Goal: Information Seeking & Learning: Learn about a topic

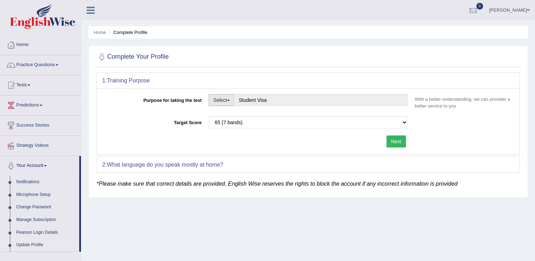
click at [230, 100] on span "button" at bounding box center [228, 100] width 3 height 1
click at [239, 115] on link "Student Visa" at bounding box center [240, 115] width 63 height 9
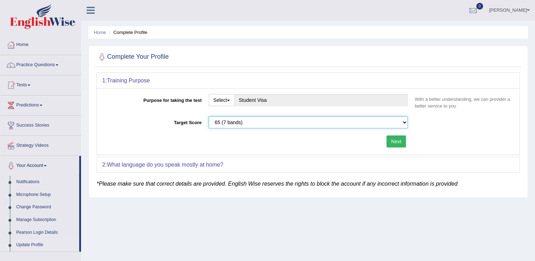
click at [405, 122] on select "Please select the correct value 50 (6 bands) 58 (6.5 bands) 65 (7 bands) 79 (8 …" at bounding box center [308, 122] width 199 height 12
click at [209, 116] on select "Please select the correct value 50 (6 bands) 58 (6.5 bands) 65 (7 bands) 79 (8 …" at bounding box center [308, 122] width 199 height 12
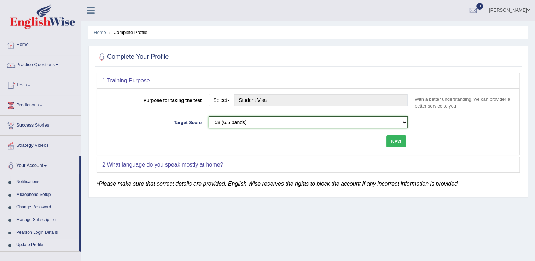
click at [404, 121] on select "Please select the correct value 50 (6 bands) 58 (6.5 bands) 65 (7 bands) 79 (8 …" at bounding box center [308, 122] width 199 height 12
click at [209, 116] on select "Please select the correct value 50 (6 bands) 58 (6.5 bands) 65 (7 bands) 79 (8 …" at bounding box center [308, 122] width 199 height 12
click at [404, 121] on select "Please select the correct value 50 (6 bands) 58 (6.5 bands) 65 (7 bands) 79 (8 …" at bounding box center [308, 122] width 199 height 12
click at [209, 116] on select "Please select the correct value 50 (6 bands) 58 (6.5 bands) 65 (7 bands) 79 (8 …" at bounding box center [308, 122] width 199 height 12
drag, startPoint x: 403, startPoint y: 122, endPoint x: 395, endPoint y: 122, distance: 8.5
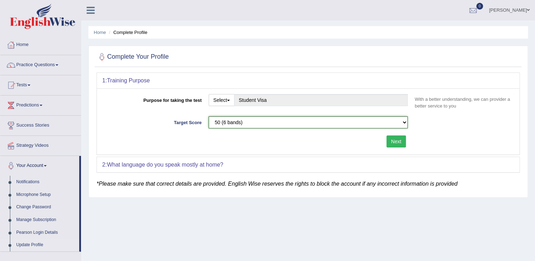
click at [402, 122] on select "Please select the correct value 50 (6 bands) 58 (6.5 bands) 65 (7 bands) 79 (8 …" at bounding box center [308, 122] width 199 height 12
select select "58"
click at [209, 116] on select "Please select the correct value 50 (6 bands) 58 (6.5 bands) 65 (7 bands) 79 (8 …" at bounding box center [308, 122] width 199 height 12
click at [401, 141] on button "Next" at bounding box center [396, 141] width 19 height 12
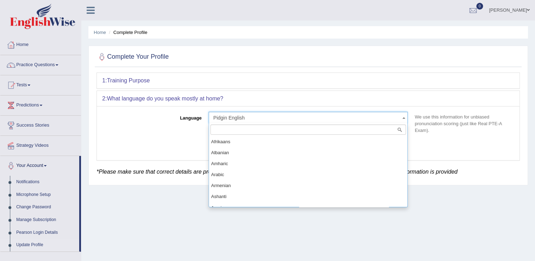
click at [404, 115] on span at bounding box center [403, 117] width 7 height 11
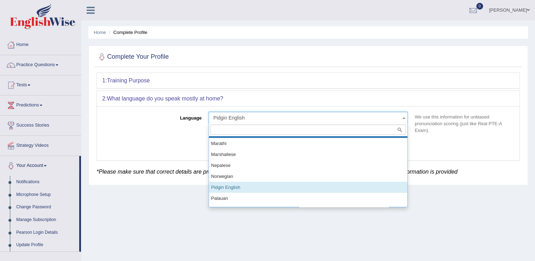
scroll to position [388, 0]
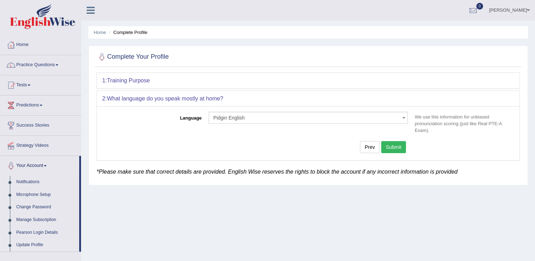
click at [393, 146] on button "Submit" at bounding box center [393, 147] width 25 height 12
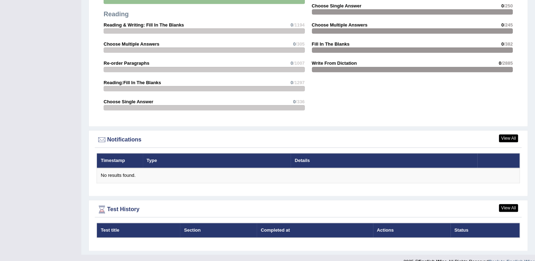
scroll to position [767, 0]
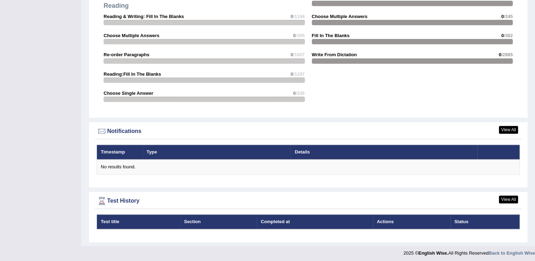
click at [127, 149] on th "Timestamp" at bounding box center [120, 152] width 46 height 15
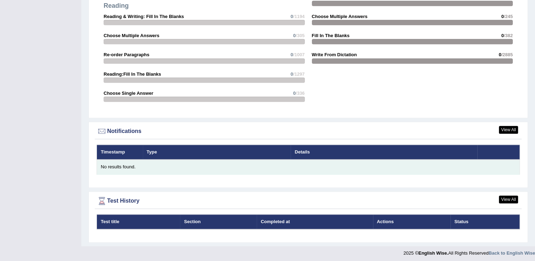
click at [136, 165] on div "No results found." at bounding box center [308, 167] width 415 height 7
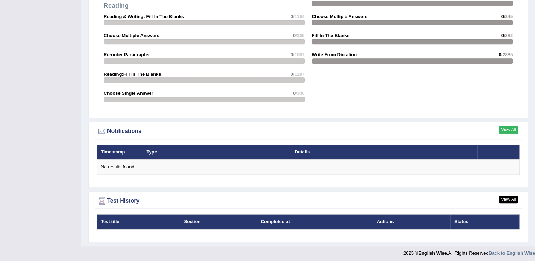
click at [511, 127] on link "View All" at bounding box center [508, 130] width 19 height 8
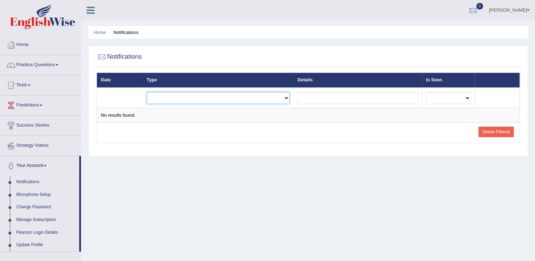
click at [290, 97] on select "Exam evaluated Question report replied Practice question report replied Test as…" at bounding box center [218, 98] width 143 height 12
select select "practice_question_report_replied"
click at [147, 92] on select "Exam evaluated Question report replied Practice question report replied Test as…" at bounding box center [218, 98] width 143 height 12
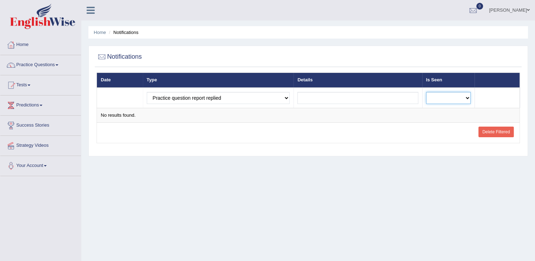
click at [470, 94] on select "No Yes" at bounding box center [448, 98] width 45 height 12
click at [45, 41] on link "Home" at bounding box center [40, 44] width 81 height 18
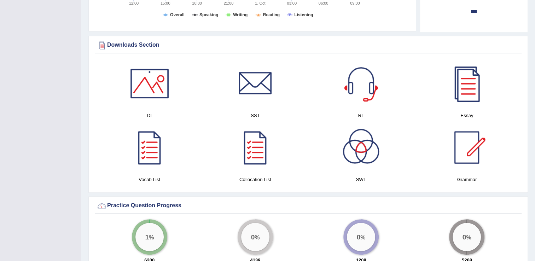
scroll to position [320, 0]
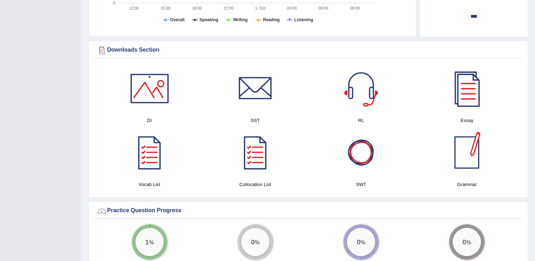
click at [453, 151] on div at bounding box center [467, 153] width 50 height 50
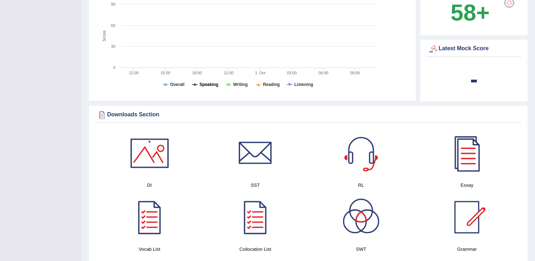
scroll to position [355, 0]
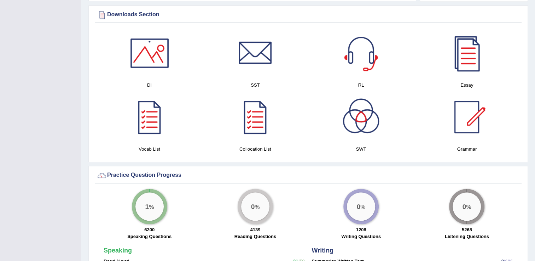
click at [157, 54] on div at bounding box center [150, 53] width 50 height 50
click at [161, 53] on div at bounding box center [150, 53] width 50 height 50
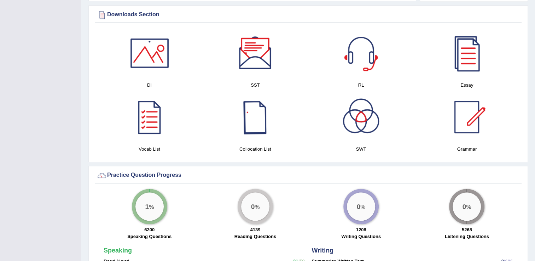
click at [255, 67] on div at bounding box center [256, 53] width 50 height 50
click at [353, 61] on div at bounding box center [361, 53] width 50 height 50
click at [466, 74] on div at bounding box center [467, 53] width 50 height 50
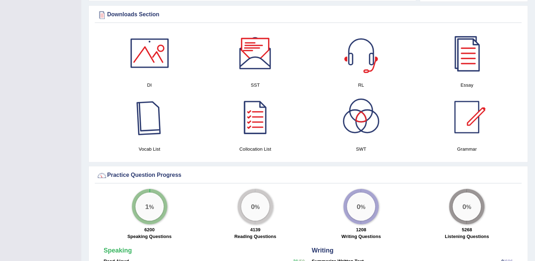
click at [152, 122] on div at bounding box center [150, 117] width 50 height 50
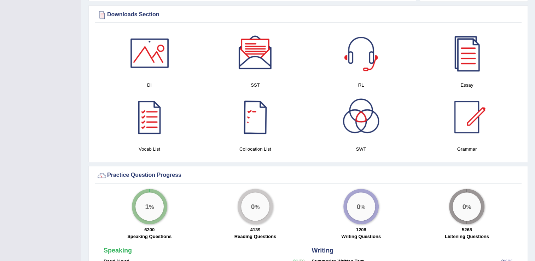
click at [247, 123] on div at bounding box center [256, 117] width 50 height 50
click at [360, 122] on div at bounding box center [361, 117] width 50 height 50
click at [474, 134] on div at bounding box center [467, 117] width 50 height 50
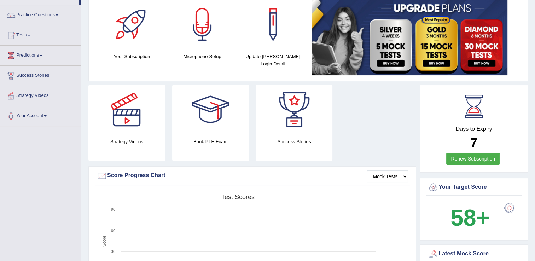
scroll to position [0, 0]
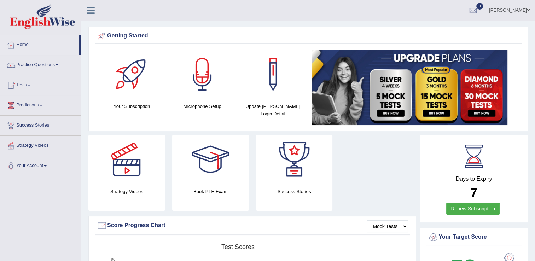
click at [59, 63] on link "Practice Questions" at bounding box center [40, 64] width 81 height 18
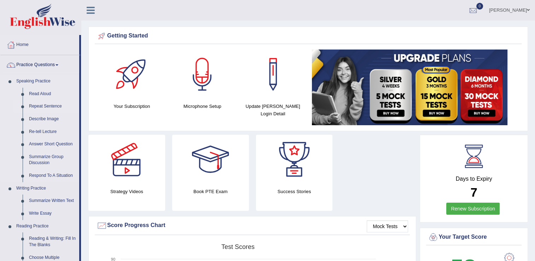
click at [44, 107] on link "Repeat Sentence" at bounding box center [52, 106] width 53 height 13
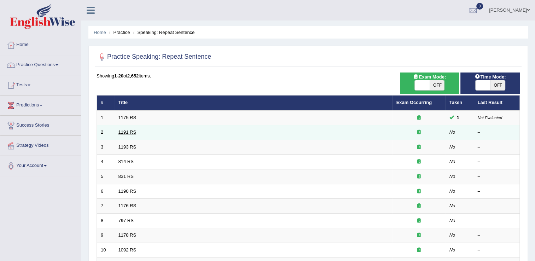
click at [131, 131] on link "1191 RS" at bounding box center [127, 131] width 18 height 5
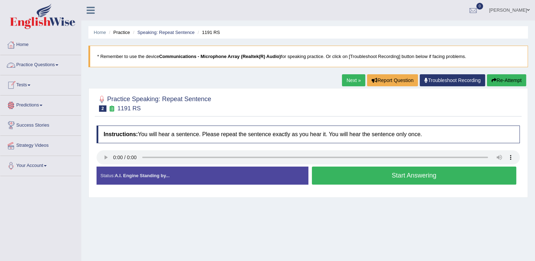
click at [57, 64] on link "Practice Questions" at bounding box center [40, 64] width 81 height 18
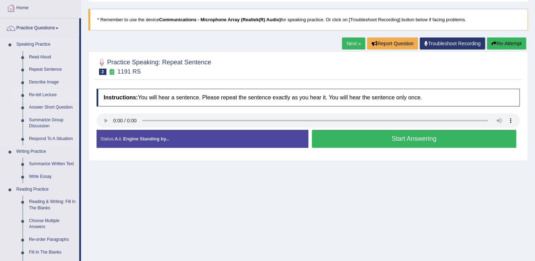
scroll to position [35, 0]
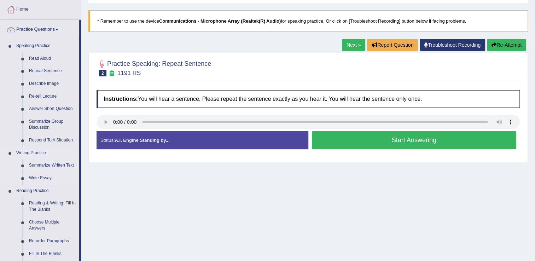
click at [39, 154] on link "Writing Practice" at bounding box center [46, 153] width 66 height 13
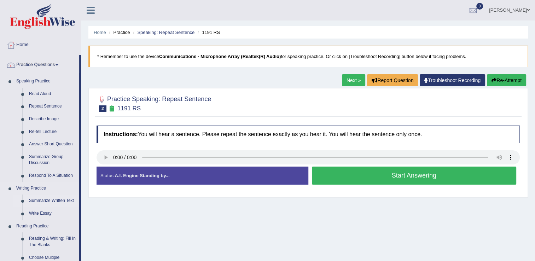
click at [46, 202] on link "Summarize Written Text" at bounding box center [52, 201] width 53 height 13
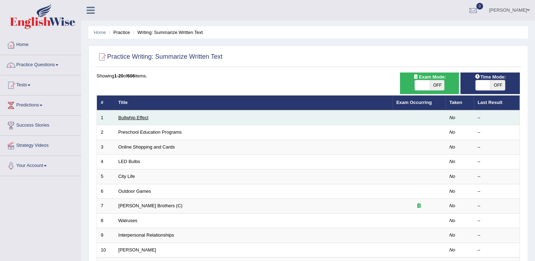
click at [124, 118] on link "Bullwhip Effect" at bounding box center [133, 117] width 30 height 5
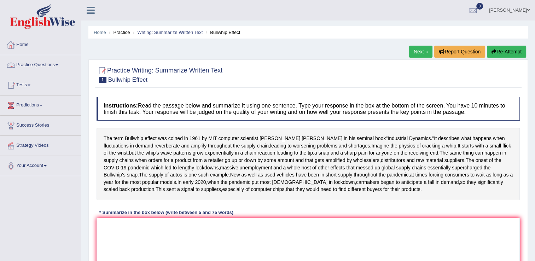
click at [58, 65] on span at bounding box center [57, 64] width 3 height 1
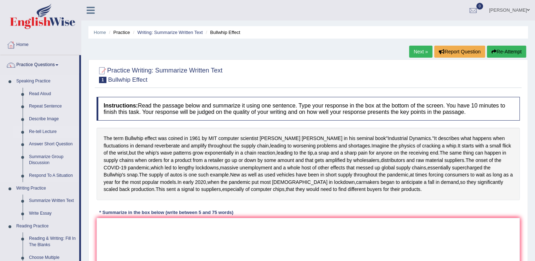
click at [45, 133] on link "Re-tell Lecture" at bounding box center [52, 132] width 53 height 13
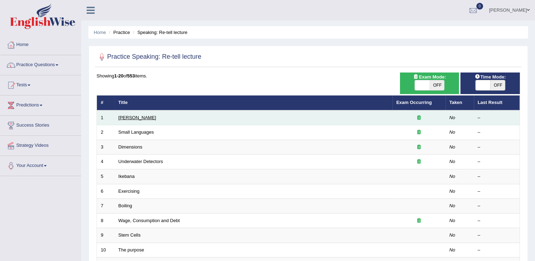
click at [123, 119] on link "[PERSON_NAME]" at bounding box center [137, 117] width 38 height 5
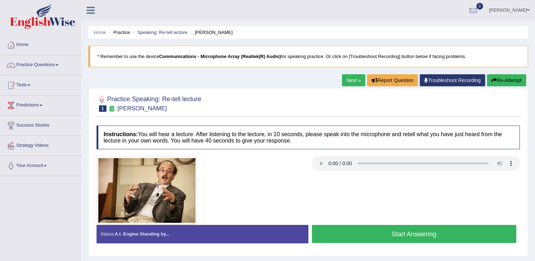
click at [246, 178] on div at bounding box center [200, 190] width 215 height 68
click at [58, 64] on span at bounding box center [57, 64] width 3 height 1
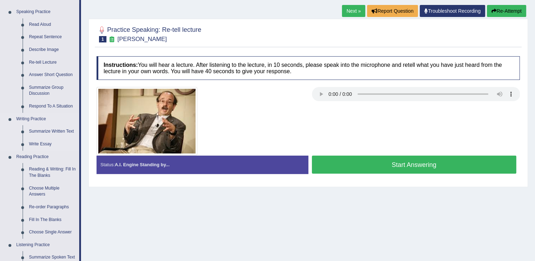
scroll to position [71, 0]
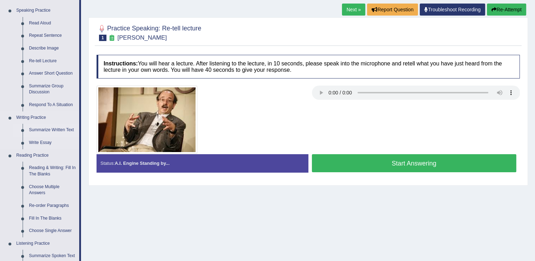
click at [58, 129] on link "Summarize Written Text" at bounding box center [52, 130] width 53 height 13
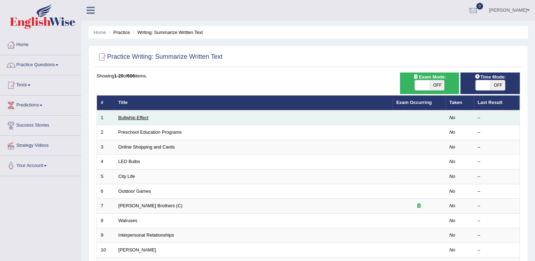
click at [135, 118] on link "Bullwhip Effect" at bounding box center [133, 117] width 30 height 5
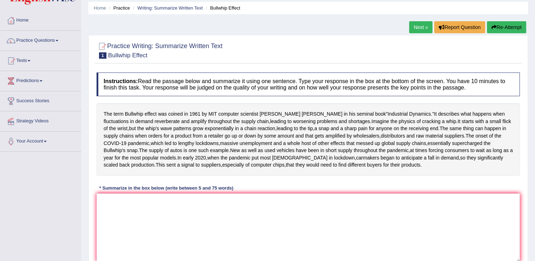
scroll to position [35, 0]
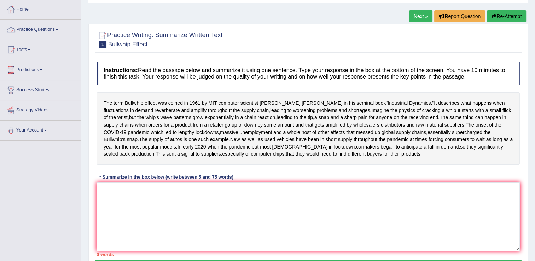
click at [59, 26] on link "Practice Questions" at bounding box center [40, 29] width 81 height 18
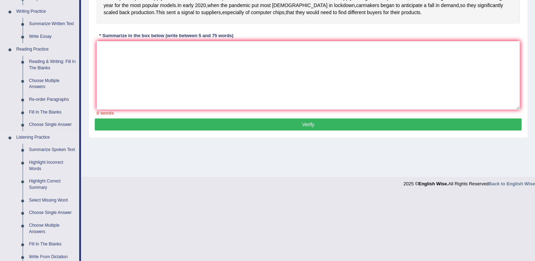
scroll to position [141, 0]
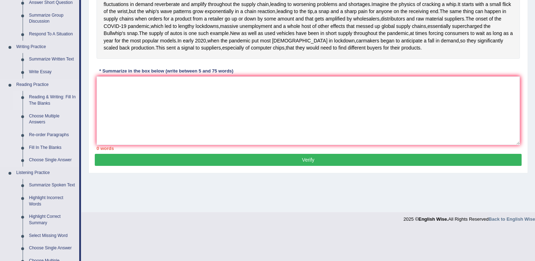
click at [47, 98] on link "Reading & Writing: Fill In The Blanks" at bounding box center [52, 100] width 53 height 19
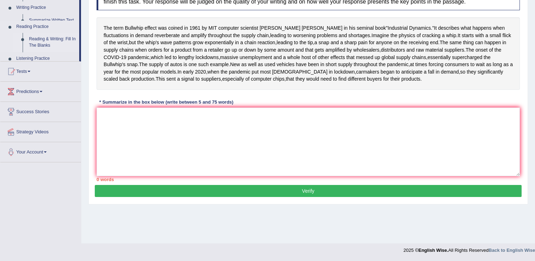
scroll to position [112, 0]
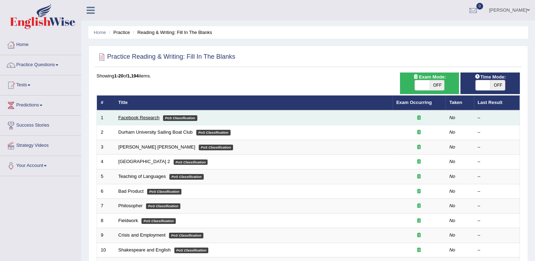
click at [138, 115] on link "Facebook Research" at bounding box center [138, 117] width 41 height 5
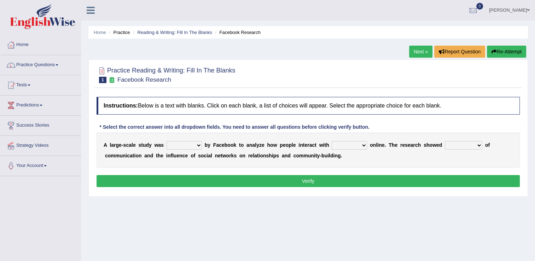
click at [196, 144] on select "surveyed had asked made" at bounding box center [184, 145] width 35 height 8
click at [183, 136] on div "A l a r g e - s c a l e s t u d y w a s surveyed had asked made b y F a c e b o…" at bounding box center [308, 150] width 423 height 35
click at [352, 145] on select "together all each other another" at bounding box center [349, 145] width 35 height 8
select select "each other"
click at [332, 141] on select "together all each other another" at bounding box center [349, 145] width 35 height 8
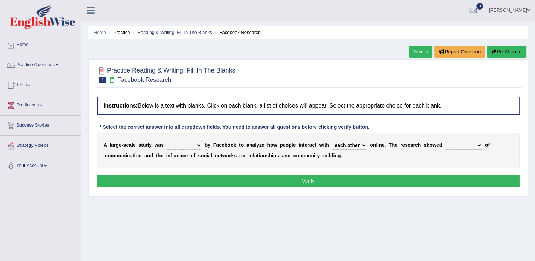
click at [460, 144] on select "advantages standards fellowships patterns" at bounding box center [463, 145] width 37 height 8
select select "advantages"
click at [445, 141] on select "advantages standards fellowships patterns" at bounding box center [463, 145] width 37 height 8
click at [193, 143] on select "surveyed had asked made" at bounding box center [184, 145] width 35 height 8
select select "asked"
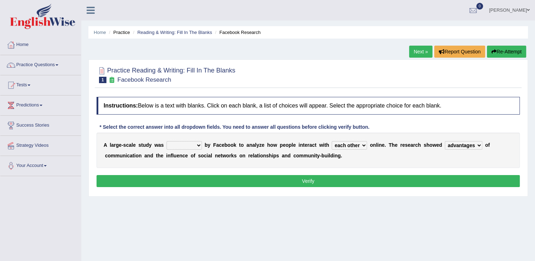
click at [167, 141] on select "surveyed had asked made" at bounding box center [184, 145] width 35 height 8
click at [195, 144] on select "surveyed had asked made" at bounding box center [184, 145] width 35 height 8
click at [167, 141] on select "surveyed had asked made" at bounding box center [184, 145] width 35 height 8
click at [295, 179] on button "Verify" at bounding box center [308, 181] width 423 height 12
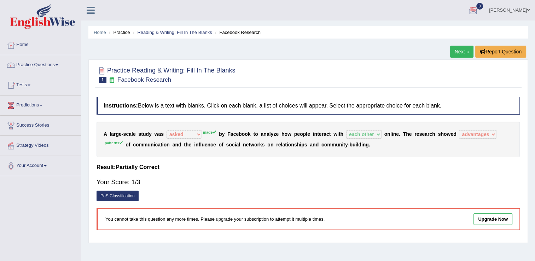
click at [461, 48] on link "Next »" at bounding box center [461, 52] width 23 height 12
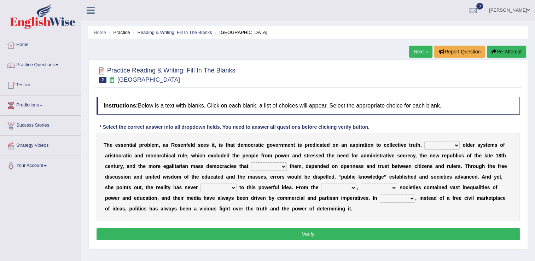
click at [436, 144] on select "Like Unlike Likely Safely" at bounding box center [441, 145] width 35 height 8
select select "Like"
click at [424, 141] on select "Like Unlike Likely Safely" at bounding box center [441, 145] width 35 height 8
click at [251, 166] on select "readed grated succeeded printed" at bounding box center [269, 166] width 36 height 8
select select "grated"
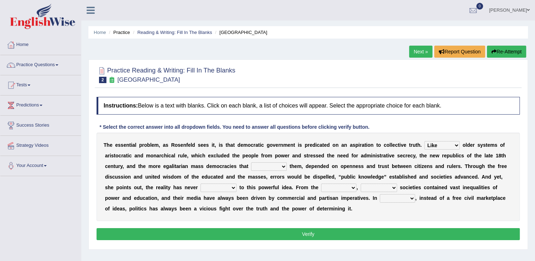
click at [251, 162] on select "readed grated succeeded printed" at bounding box center [269, 166] width 36 height 8
click at [201, 186] on select "saved up stood up brought up lived up" at bounding box center [219, 188] width 36 height 8
click at [201, 184] on select "saved up stood up brought up lived up" at bounding box center [219, 188] width 36 height 8
click at [201, 187] on select "saved up stood up brought up lived up" at bounding box center [219, 188] width 36 height 8
select select "stood up"
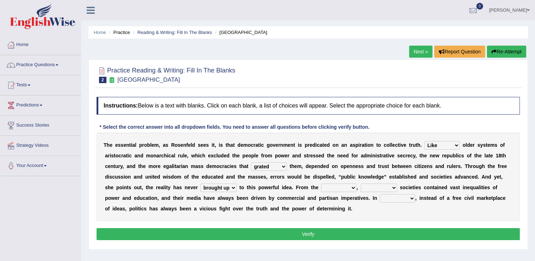
click at [201, 184] on select "saved up stood up brought up lived up" at bounding box center [219, 188] width 36 height 8
click at [321, 186] on select "outset ranged stood caught" at bounding box center [338, 188] width 35 height 8
select select "ranged"
click at [321, 184] on select "outset ranged stood caught" at bounding box center [338, 188] width 35 height 8
click at [361, 186] on select "freedom democratic media stilled" at bounding box center [379, 188] width 36 height 8
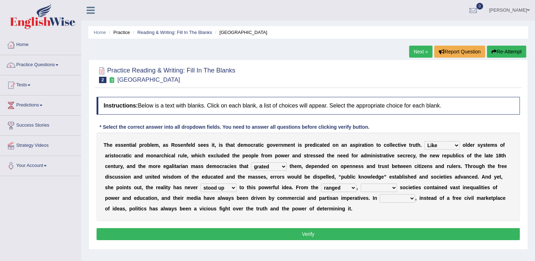
select select "democratic"
click at [361, 184] on select "freedom democratic media stilled" at bounding box center [379, 188] width 36 height 8
click at [380, 197] on select "power practice ideas fought" at bounding box center [397, 198] width 35 height 8
select select "power"
click at [380, 194] on select "power practice ideas fought" at bounding box center [397, 198] width 35 height 8
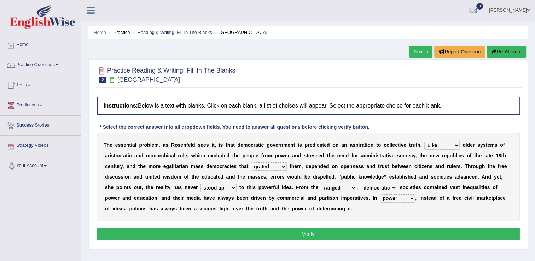
click at [304, 233] on button "Verify" at bounding box center [308, 234] width 423 height 12
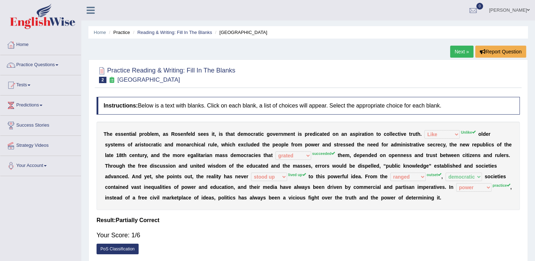
click at [464, 50] on link "Next »" at bounding box center [461, 52] width 23 height 12
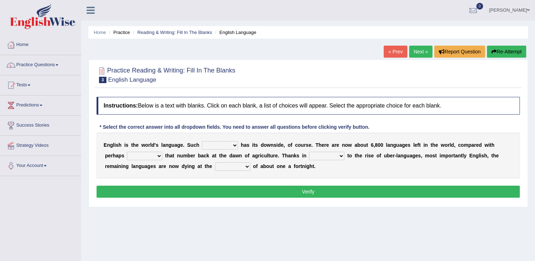
click at [226, 142] on select "power idea subject dominance" at bounding box center [220, 145] width 36 height 8
click at [202, 141] on select "power idea subject dominance" at bounding box center [220, 145] width 36 height 8
click at [226, 142] on select "power idea subject dominance" at bounding box center [220, 145] width 36 height 8
select select "subject"
click at [202, 141] on select "power idea subject dominance" at bounding box center [220, 145] width 36 height 8
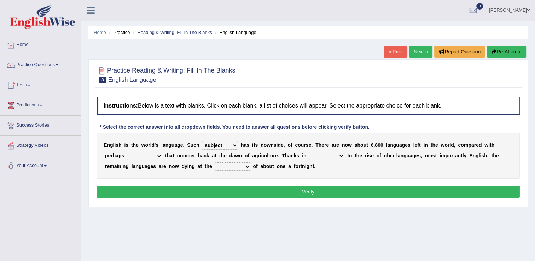
click at [135, 153] on select "rise twice firstly never" at bounding box center [144, 156] width 35 height 8
select select "twice"
click at [127, 152] on select "rise twice firstly never" at bounding box center [144, 156] width 35 height 8
click at [311, 156] on select "rare start part bother" at bounding box center [326, 156] width 35 height 8
select select "start"
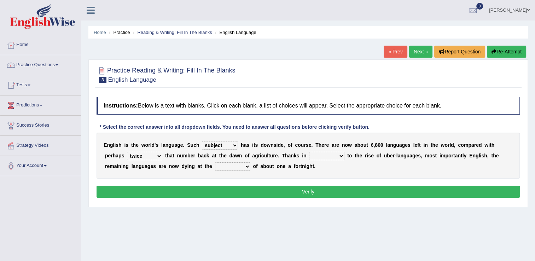
click at [309, 152] on select "rare start part bother" at bounding box center [326, 156] width 35 height 8
click at [295, 184] on div "Instructions: Below is a text with blanks. Click on each blank, a list of choic…" at bounding box center [308, 148] width 427 height 110
click at [310, 152] on select "rare start part bother" at bounding box center [326, 156] width 35 height 8
click at [215, 165] on select "state rate wait great" at bounding box center [232, 166] width 35 height 8
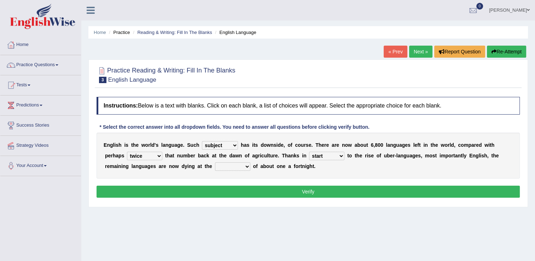
click at [215, 165] on select "state rate wait great" at bounding box center [232, 166] width 35 height 8
select select "rate"
click at [215, 162] on select "state rate wait great" at bounding box center [232, 166] width 35 height 8
click at [296, 193] on button "Verify" at bounding box center [308, 192] width 423 height 12
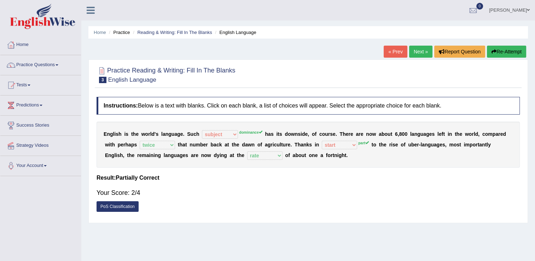
click at [420, 50] on link "Next »" at bounding box center [420, 52] width 23 height 12
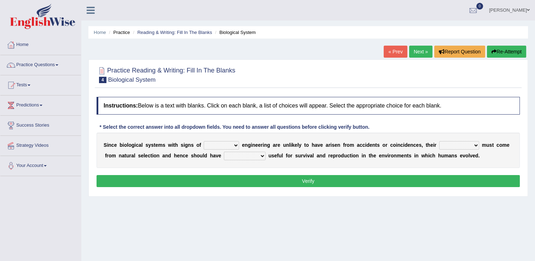
click at [230, 141] on select "system national extra complex" at bounding box center [221, 145] width 35 height 8
select select "system"
click at [204, 141] on select "system national extra complex" at bounding box center [221, 145] width 35 height 8
click at [454, 144] on select "presence organisation registration structures" at bounding box center [459, 145] width 40 height 8
select select "registration"
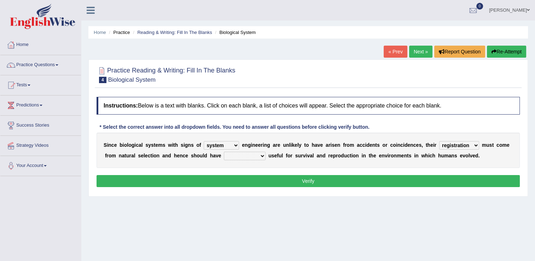
click at [439, 141] on select "presence organisation registration structures" at bounding box center [459, 145] width 40 height 8
click at [239, 154] on select "functions cultures samples introductions" at bounding box center [245, 156] width 42 height 8
select select "introductions"
click at [224, 152] on select "functions cultures samples introductions" at bounding box center [245, 156] width 42 height 8
click at [312, 179] on button "Verify" at bounding box center [308, 181] width 423 height 12
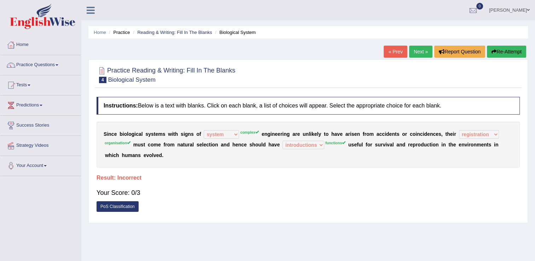
click at [413, 50] on link "Next »" at bounding box center [420, 52] width 23 height 12
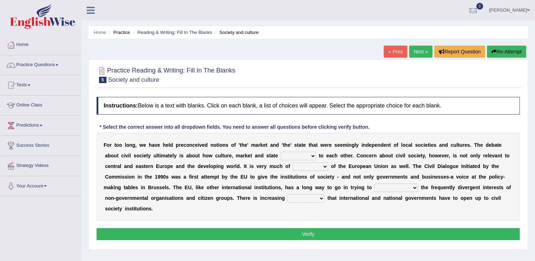
click at [31, 104] on link "Online Class" at bounding box center [40, 104] width 81 height 18
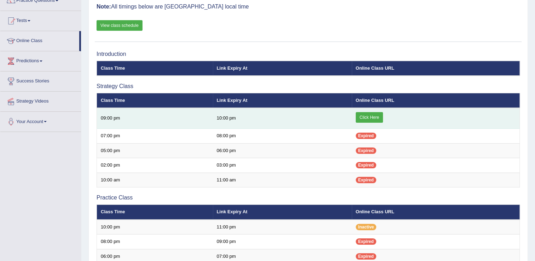
scroll to position [106, 0]
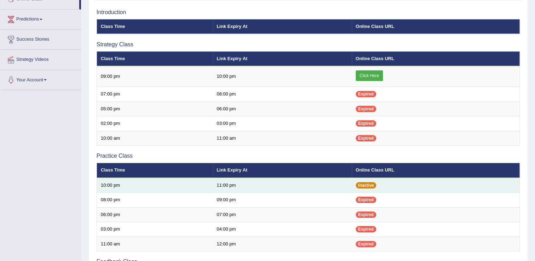
click at [367, 185] on span "Inactive" at bounding box center [366, 185] width 21 height 6
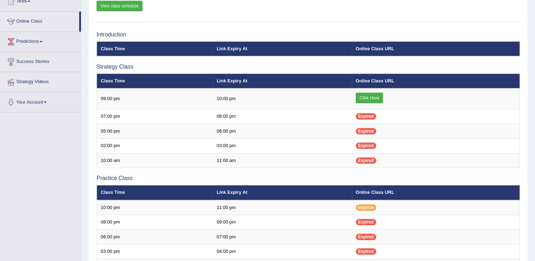
scroll to position [122, 0]
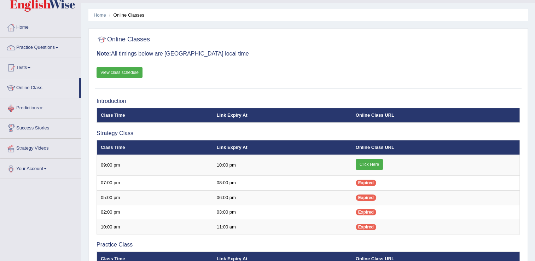
scroll to position [16, 0]
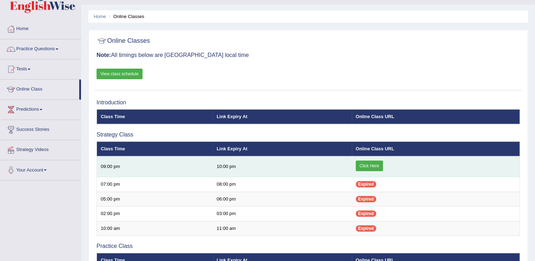
click at [374, 164] on link "Click Here" at bounding box center [369, 166] width 27 height 11
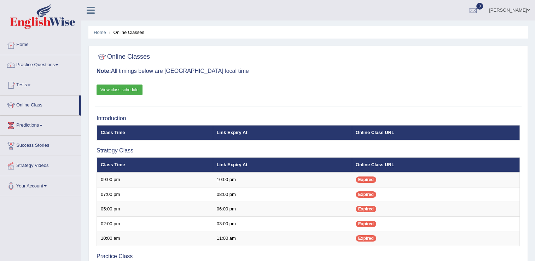
click at [129, 90] on link "View class schedule" at bounding box center [120, 90] width 46 height 11
click at [62, 43] on link "Home" at bounding box center [40, 44] width 81 height 18
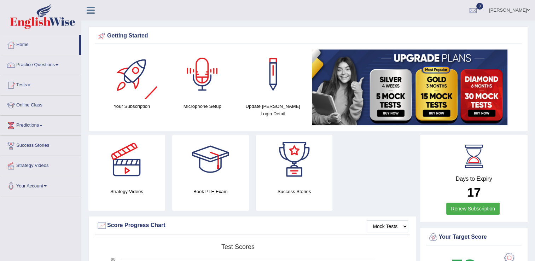
click at [192, 105] on h4 "Microphone Setup" at bounding box center [203, 106] width 64 height 7
click at [208, 106] on h4 "Microphone Setup" at bounding box center [203, 106] width 64 height 7
click at [207, 104] on h4 "Microphone Setup" at bounding box center [203, 106] width 64 height 7
click at [202, 103] on h4 "Microphone Setup" at bounding box center [203, 106] width 64 height 7
click at [206, 97] on div at bounding box center [203, 75] width 50 height 50
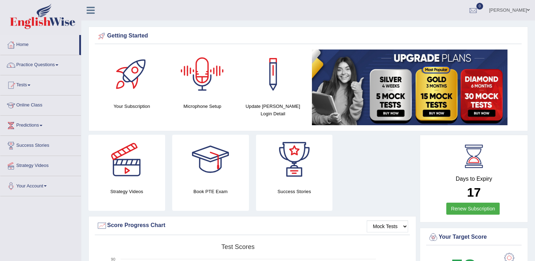
click at [206, 98] on div at bounding box center [203, 75] width 50 height 50
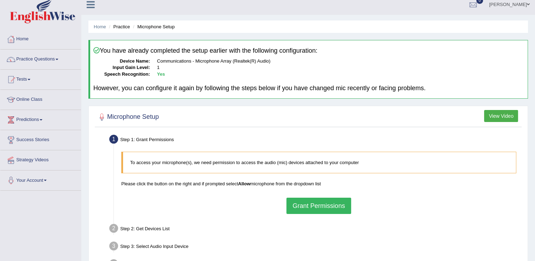
scroll to position [4, 0]
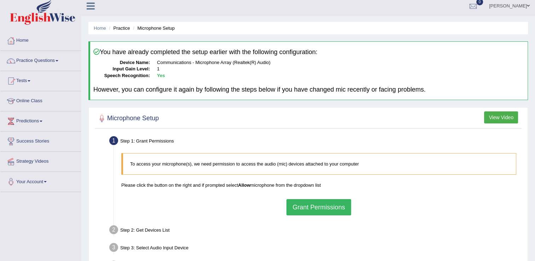
click at [323, 207] on button "Grant Permissions" at bounding box center [318, 207] width 64 height 16
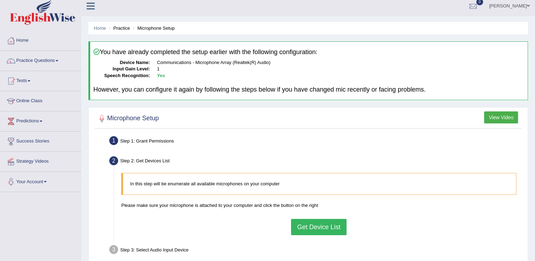
scroll to position [110, 0]
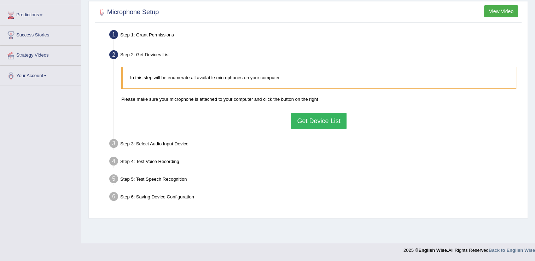
click at [315, 117] on button "Get Device List" at bounding box center [318, 121] width 55 height 16
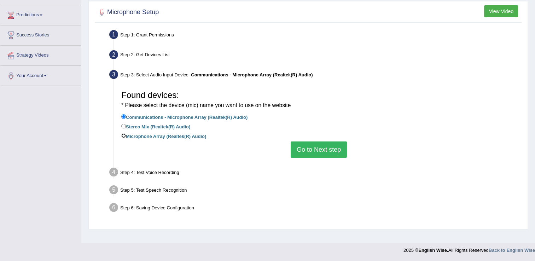
click at [123, 134] on input "Microphone Array (Realtek(R) Audio)" at bounding box center [123, 135] width 5 height 5
radio input "true"
click at [124, 116] on input "Communications - Microphone Array (Realtek(R) Audio)" at bounding box center [123, 116] width 5 height 5
radio input "true"
click at [124, 116] on input "Communications - Microphone Array (Realtek(R) Audio)" at bounding box center [123, 116] width 5 height 5
